Goal: Information Seeking & Learning: Learn about a topic

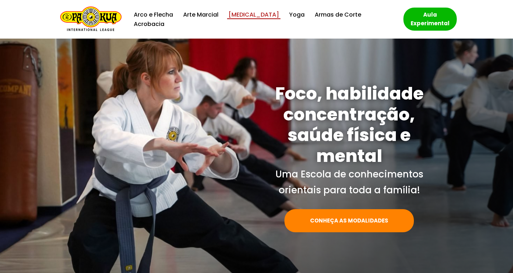
click at [237, 19] on link "[MEDICAL_DATA]" at bounding box center [253, 15] width 50 height 10
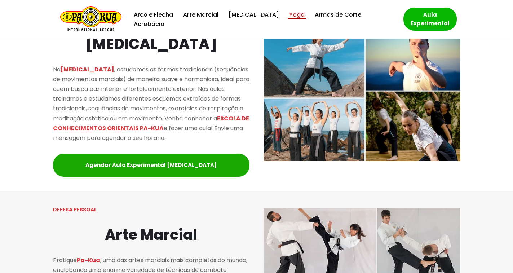
click at [289, 19] on link "Yoga" at bounding box center [296, 15] width 15 height 10
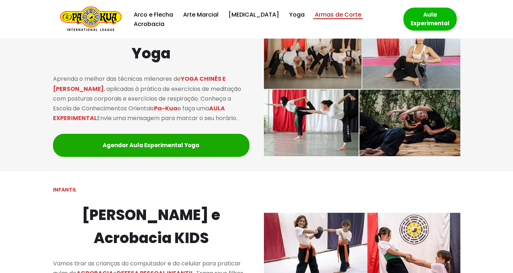
click at [315, 19] on link "Armas de Corte" at bounding box center [338, 15] width 46 height 10
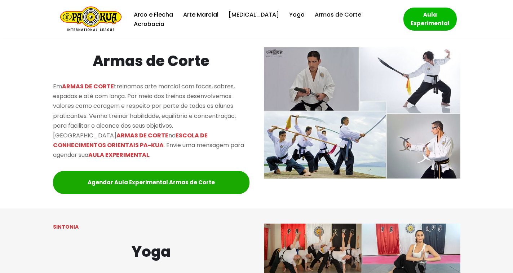
scroll to position [994, 0]
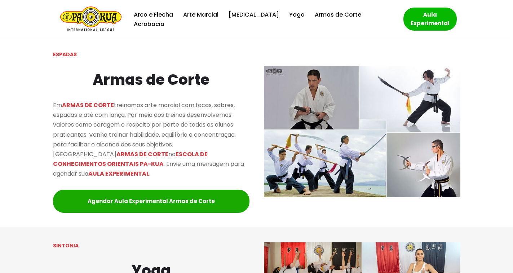
click at [90, 18] on img "Escola de Conhecimentos Orientais Pa-Kua Uma escola para toda família" at bounding box center [90, 19] width 61 height 26
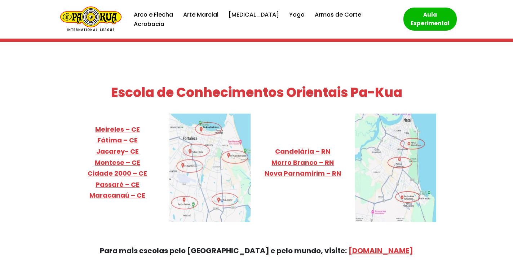
scroll to position [2760, 0]
